Goal: Check status

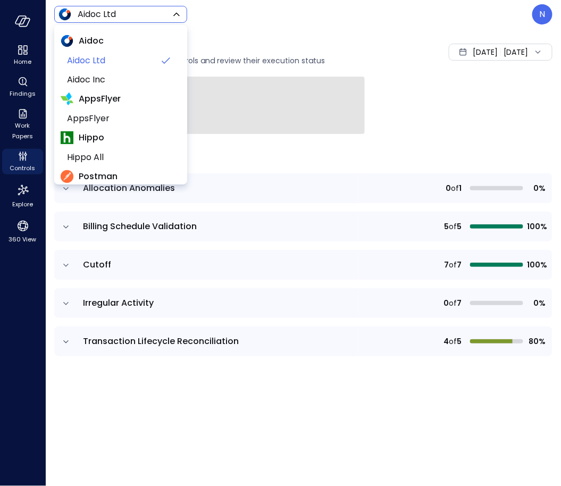
click at [108, 12] on body "Home Findings Work Papers Controls Explore 360 View Aidoc Ltd ****** ​ N Contro…" at bounding box center [280, 243] width 561 height 486
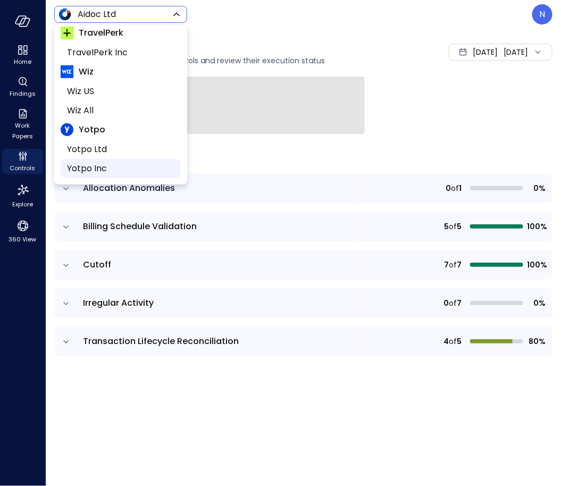
scroll to position [181, 0]
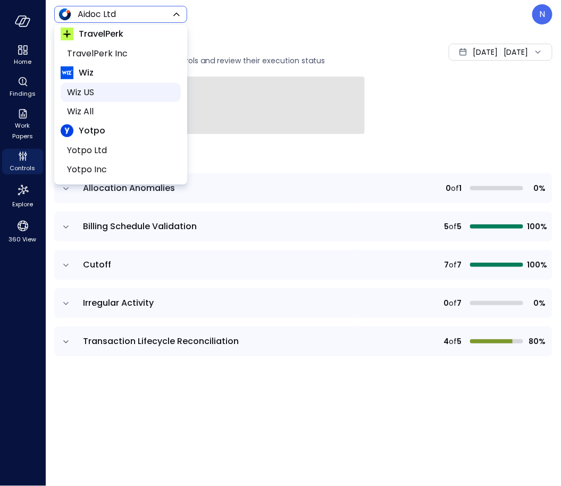
click at [100, 95] on span "Wiz US" at bounding box center [119, 92] width 105 height 13
type input "******"
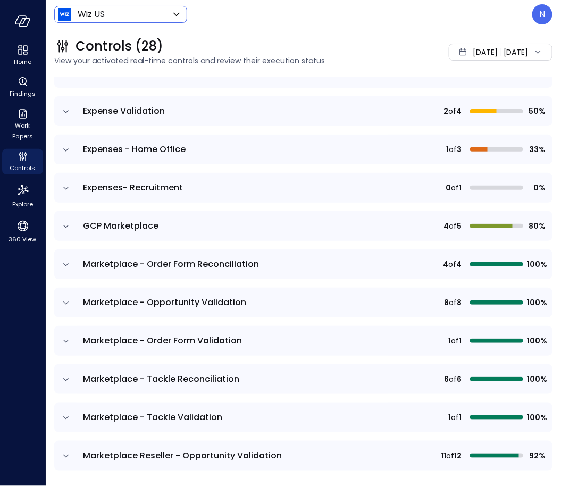
scroll to position [258, 0]
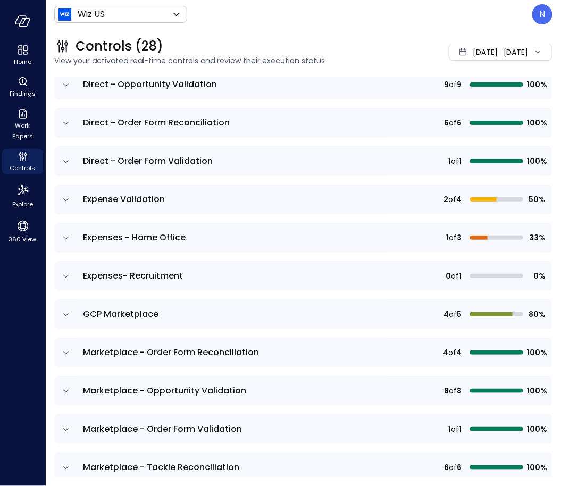
click at [64, 239] on icon "expand row" at bounding box center [66, 238] width 11 height 11
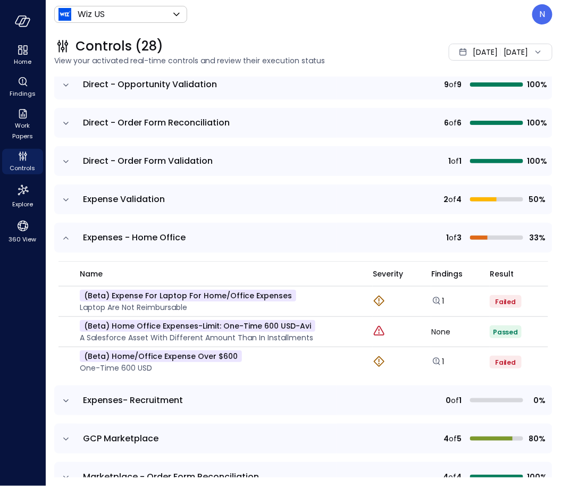
scroll to position [261, 0]
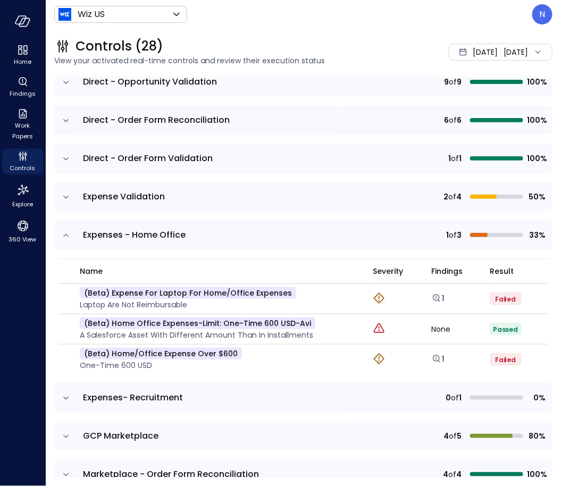
click at [64, 395] on icon "expand row" at bounding box center [66, 398] width 11 height 11
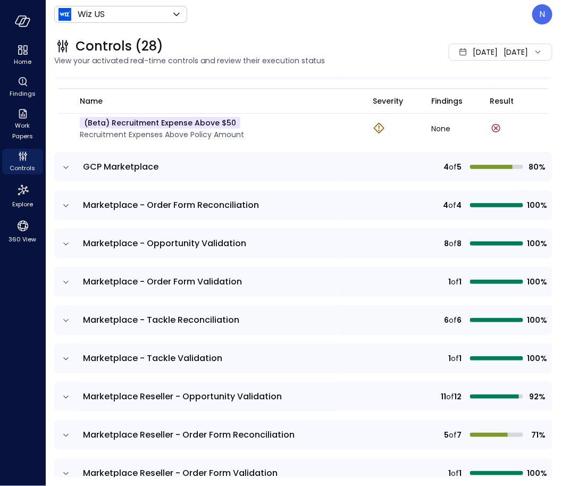
scroll to position [489, 0]
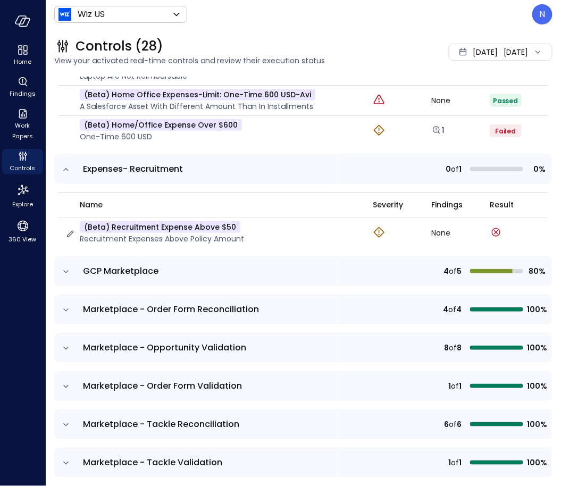
click at [268, 226] on div "(beta) Recruitment Expense Above $50 Recruitment expenses Above policy amount" at bounding box center [212, 232] width 295 height 23
drag, startPoint x: 255, startPoint y: 227, endPoint x: 110, endPoint y: 226, distance: 145.1
click at [110, 226] on div "(beta) Recruitment Expense Above $50 Recruitment expenses Above policy amount" at bounding box center [212, 232] width 295 height 23
click at [73, 233] on icon "button" at bounding box center [70, 233] width 11 height 11
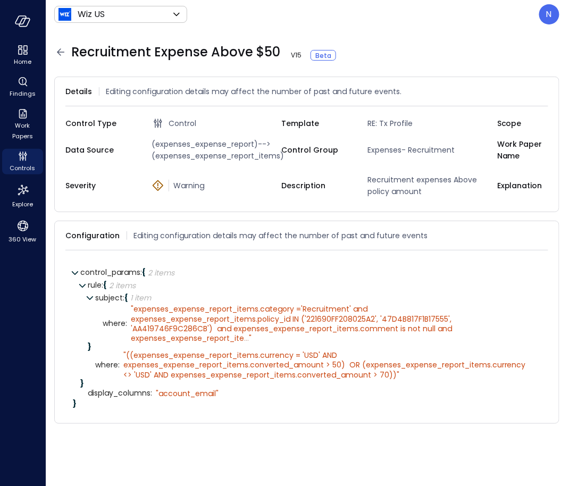
click at [65, 49] on icon at bounding box center [60, 52] width 13 height 13
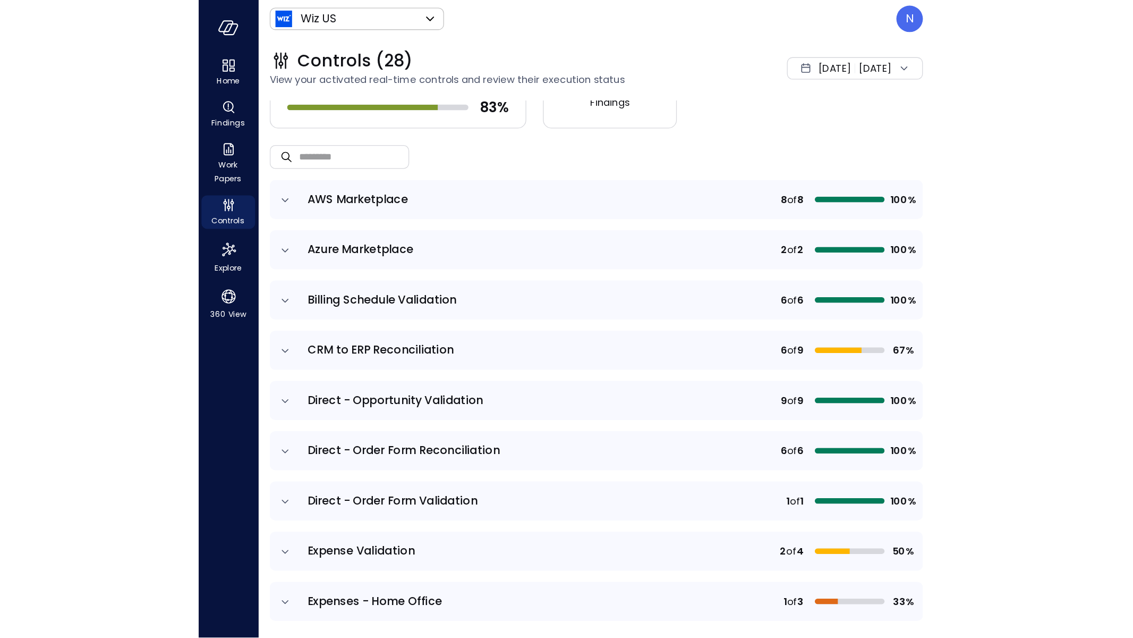
scroll to position [227, 0]
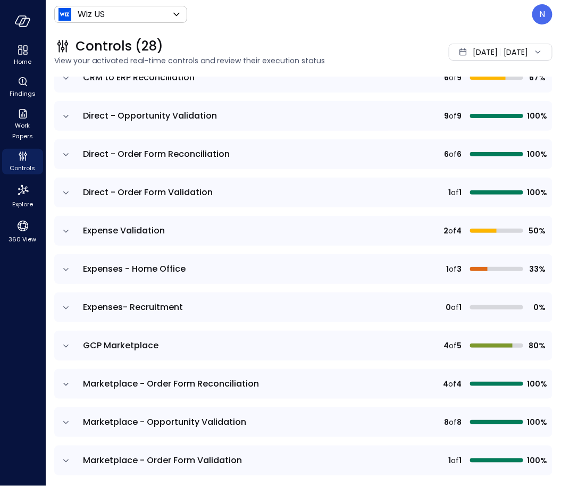
click at [66, 312] on td at bounding box center [65, 307] width 22 height 30
click at [66, 304] on icon "expand row" at bounding box center [66, 307] width 11 height 11
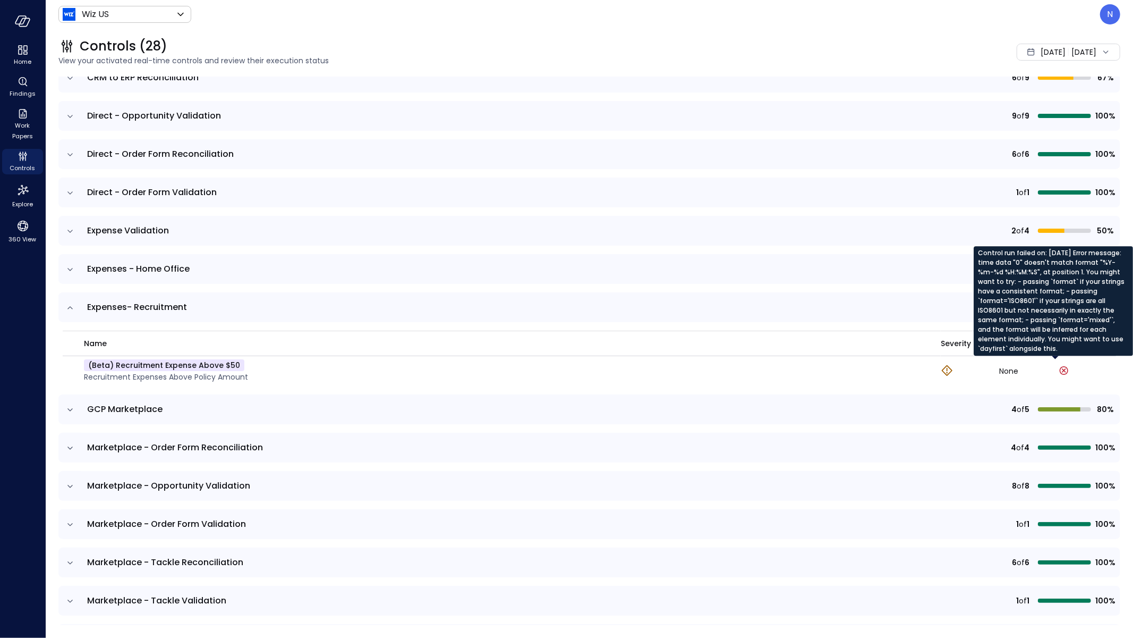
drag, startPoint x: 1114, startPoint y: 348, endPoint x: 975, endPoint y: 259, distance: 164.6
click at [551, 259] on div "Control run failed on: [DATE] Error message: time data "0" doesn't match format…" at bounding box center [1053, 300] width 159 height 109
drag, startPoint x: 1048, startPoint y: 336, endPoint x: 1043, endPoint y: 347, distance: 12.4
click at [551, 347] on div "Control run failed on: [DATE] Error message: time data "0" doesn't match format…" at bounding box center [1053, 300] width 159 height 109
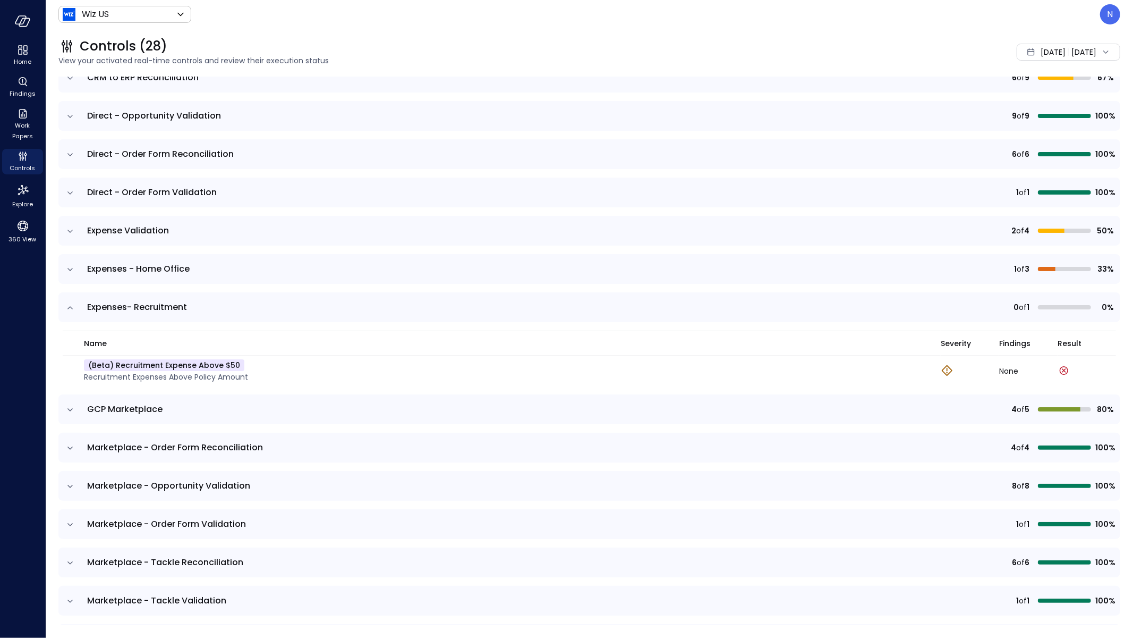
drag, startPoint x: 1111, startPoint y: 343, endPoint x: 1070, endPoint y: 363, distance: 45.9
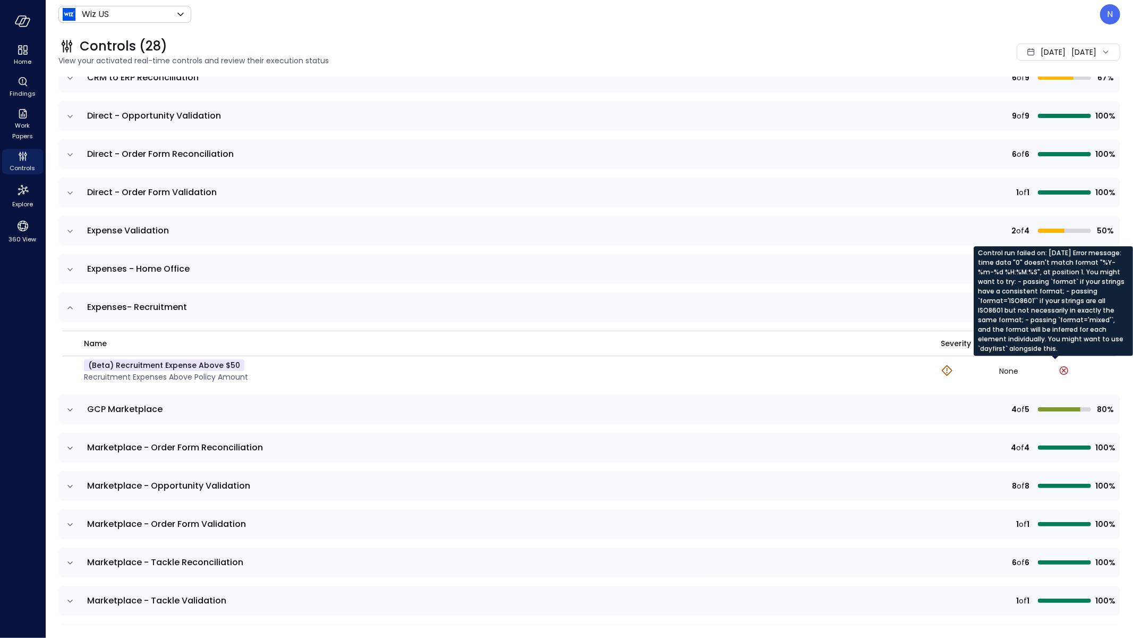
click at [551, 369] on icon at bounding box center [1064, 370] width 13 height 13
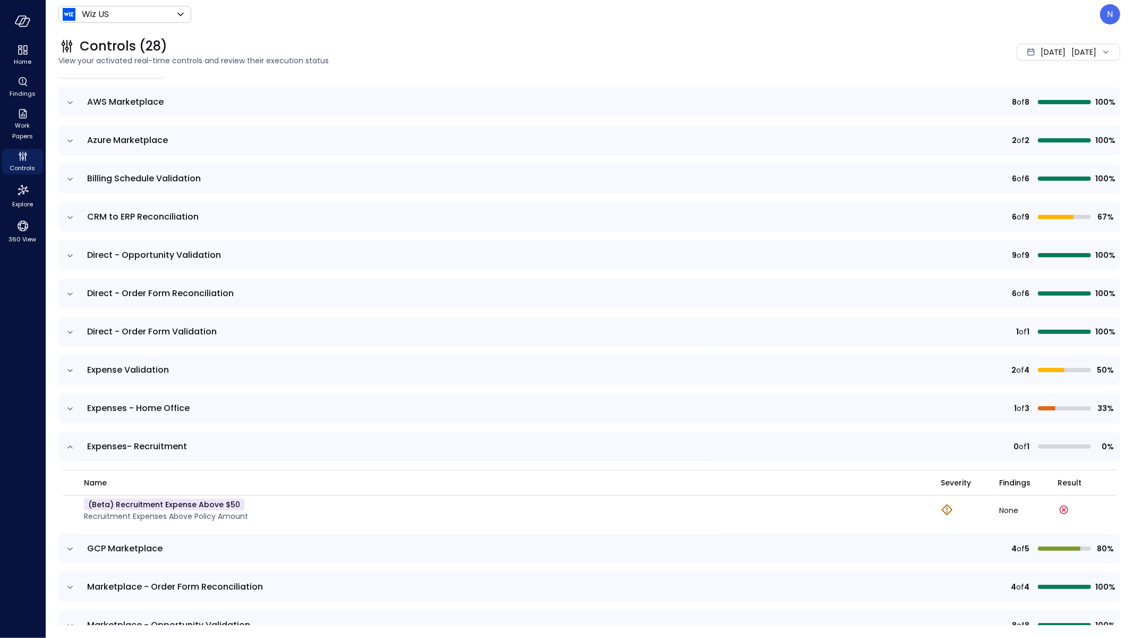
scroll to position [88, 0]
click at [66, 406] on icon "expand row" at bounding box center [70, 408] width 11 height 11
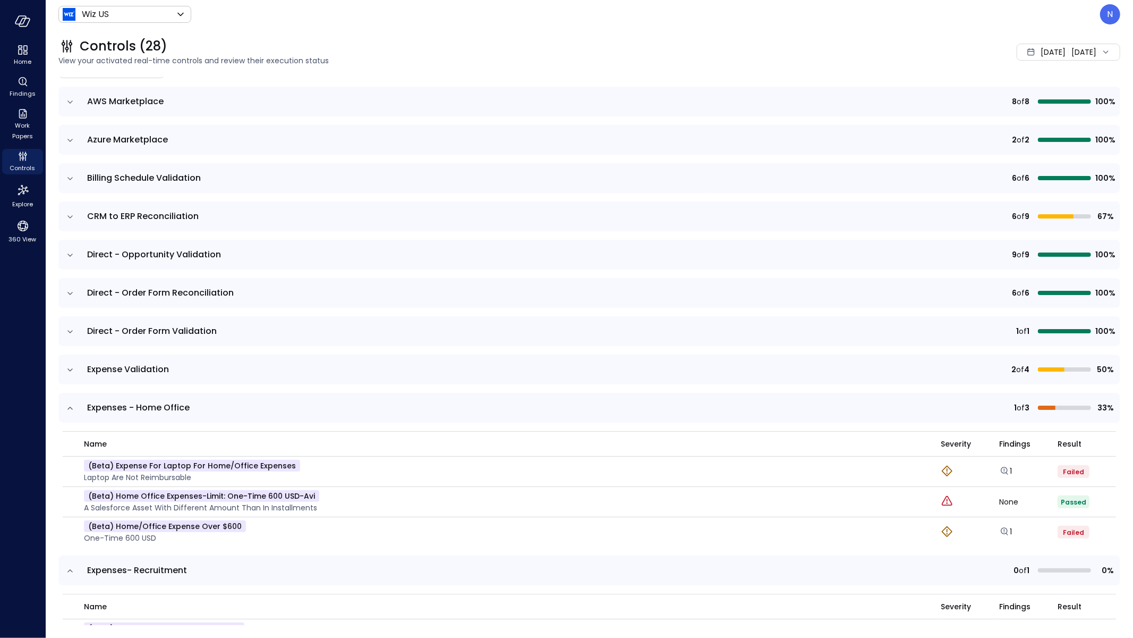
click at [71, 365] on icon "expand row" at bounding box center [70, 370] width 11 height 11
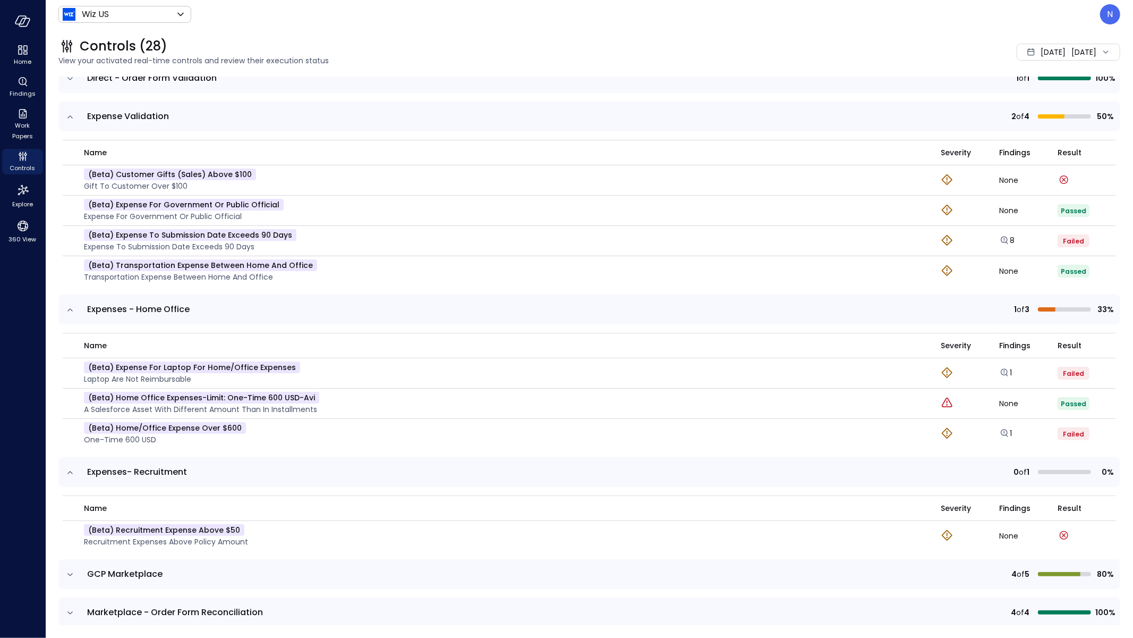
scroll to position [0, 0]
